Goal: Task Accomplishment & Management: Use online tool/utility

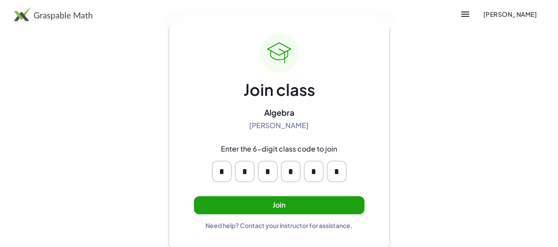
scroll to position [34, 0]
click at [283, 205] on button "Join" at bounding box center [279, 205] width 171 height 18
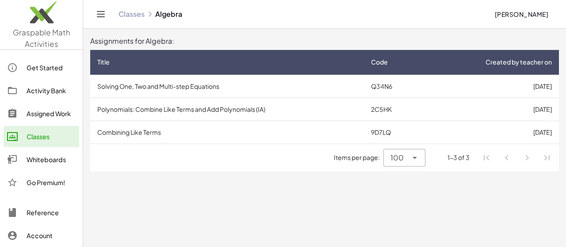
click at [210, 88] on td "Solving One, Two and Multi-step Equations" at bounding box center [227, 86] width 274 height 23
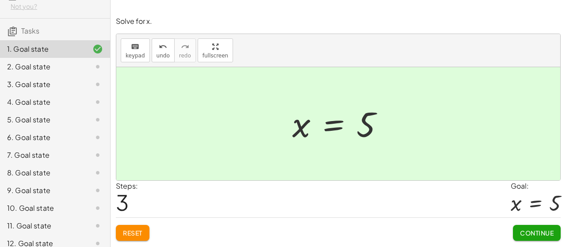
scroll to position [57, 0]
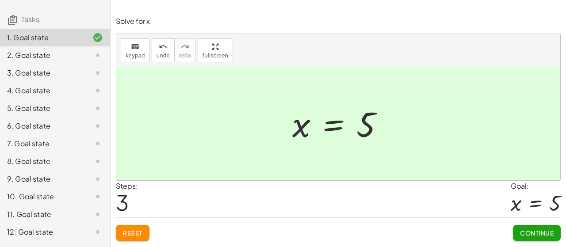
click at [67, 202] on div "10. Goal state" at bounding box center [42, 196] width 71 height 11
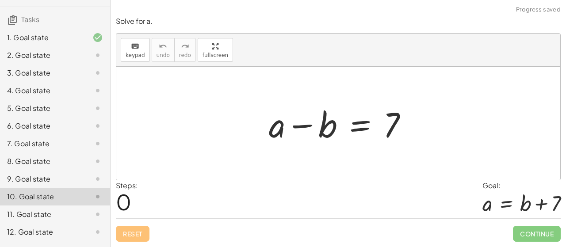
click at [78, 184] on div at bounding box center [90, 179] width 25 height 11
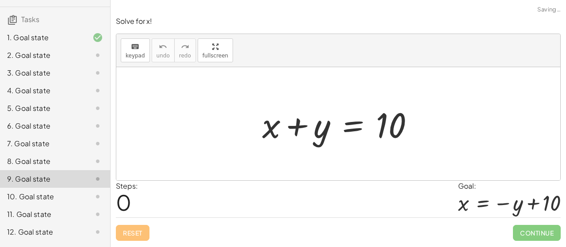
click at [67, 220] on div "11. Goal state" at bounding box center [42, 214] width 71 height 11
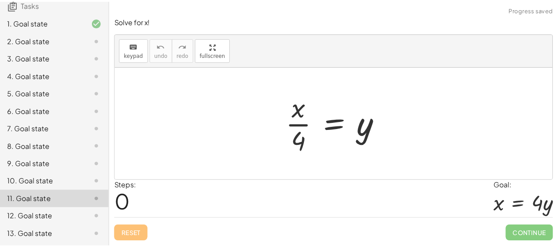
scroll to position [83, 0]
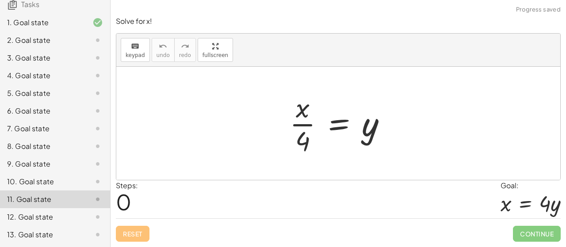
click at [81, 215] on div at bounding box center [90, 217] width 25 height 11
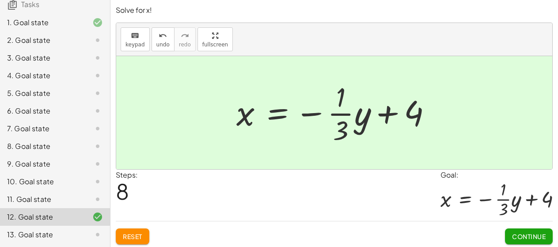
click at [149, 239] on button "Reset" at bounding box center [133, 237] width 34 height 16
